Goal: Navigation & Orientation: Go to known website

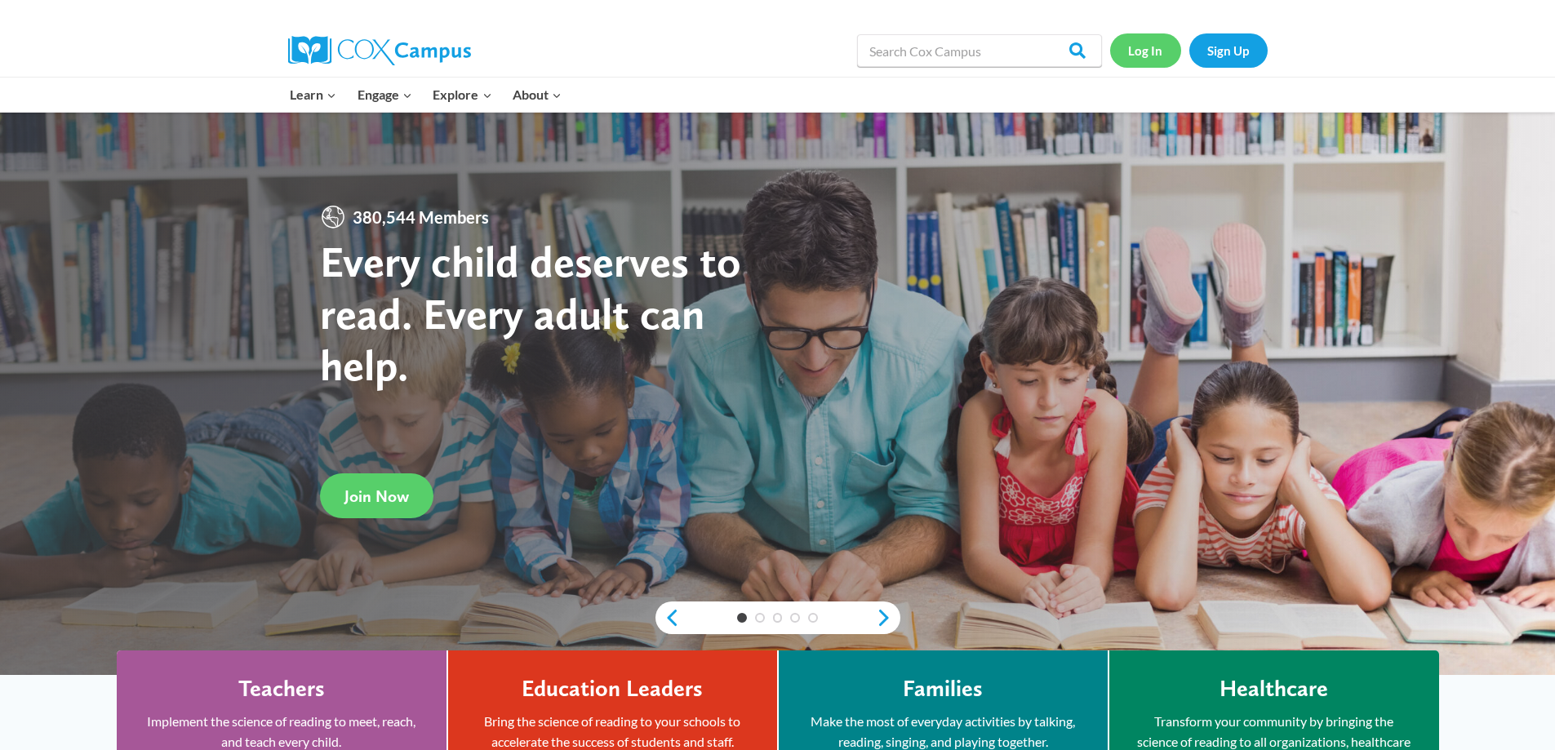
click at [1150, 42] on link "Log In" at bounding box center [1145, 49] width 71 height 33
click at [1157, 40] on link "Log In" at bounding box center [1145, 49] width 71 height 33
